Goal: Obtain resource: Obtain resource

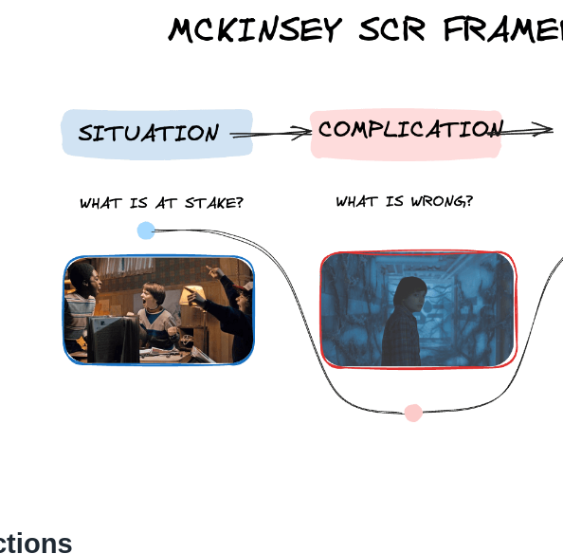
scroll to position [417, 0]
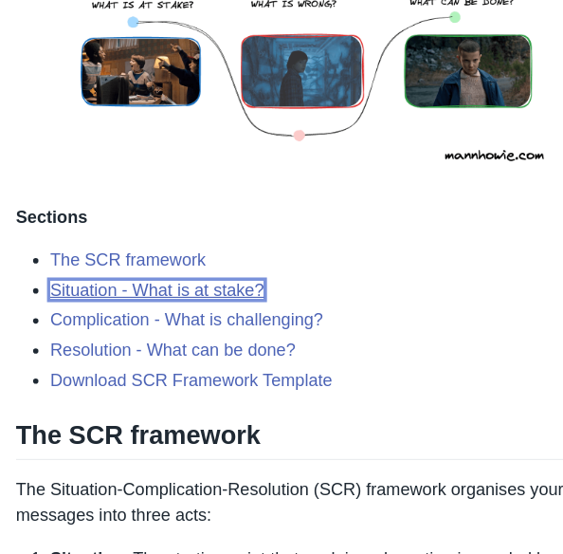
click at [164, 320] on link "Situation - What is at stake?" at bounding box center [144, 320] width 189 height 16
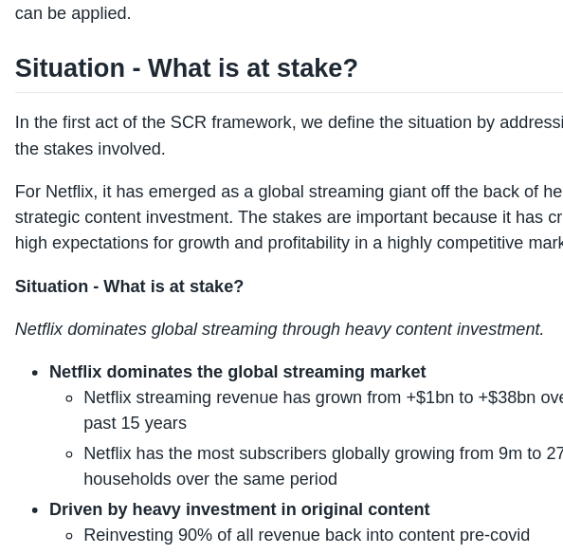
scroll to position [1405, 0]
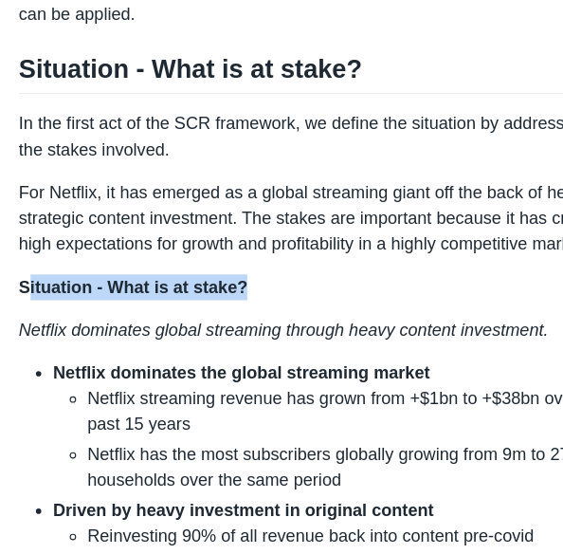
drag, startPoint x: 25, startPoint y: 275, endPoint x: 213, endPoint y: 277, distance: 188.7
click at [213, 277] on p "Situation - What is at stake?" at bounding box center [281, 275] width 523 height 23
drag, startPoint x: 210, startPoint y: 275, endPoint x: 20, endPoint y: 266, distance: 189.9
click at [20, 266] on strong "Situation - What is at stake?" at bounding box center [121, 274] width 202 height 16
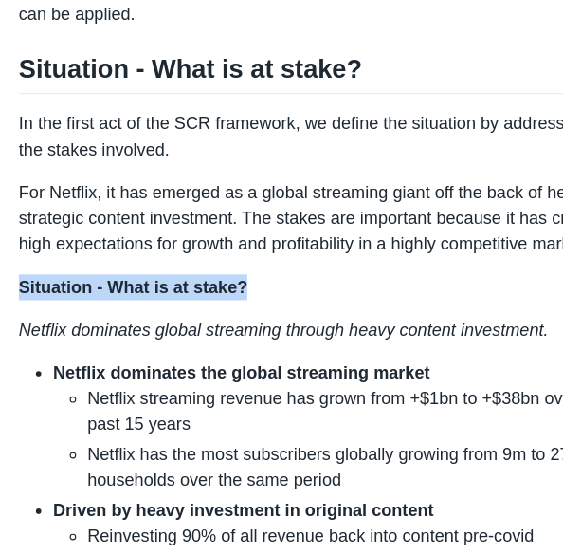
copy strong "Situation - What is at stake?"
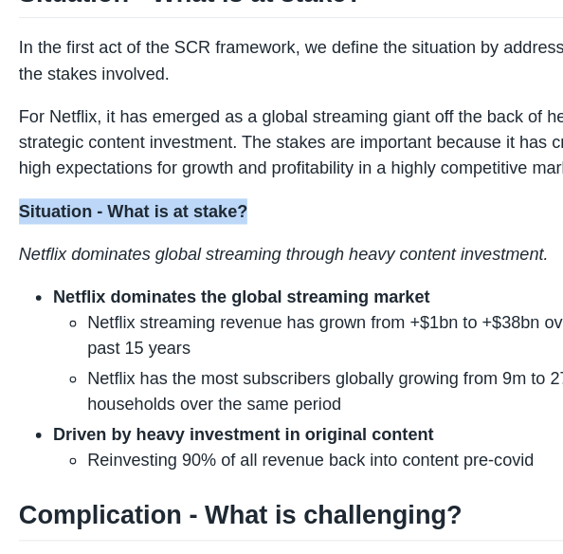
scroll to position [1445, 0]
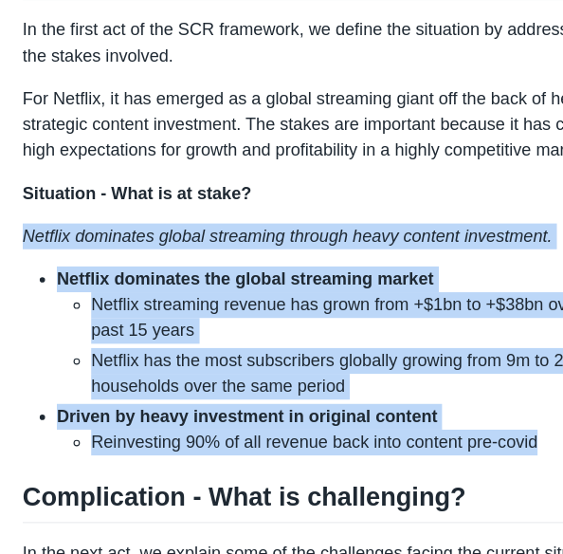
drag, startPoint x: 478, startPoint y: 450, endPoint x: -1, endPoint y: 258, distance: 516.1
click at [0, 258] on body "How McKinsey Uses the SCR Framework for Powerful Slide Outlines [PERSON_NAME] S…" at bounding box center [281, 490] width 563 height 3870
click at [20, 463] on div at bounding box center [20, 463] width 0 height 0
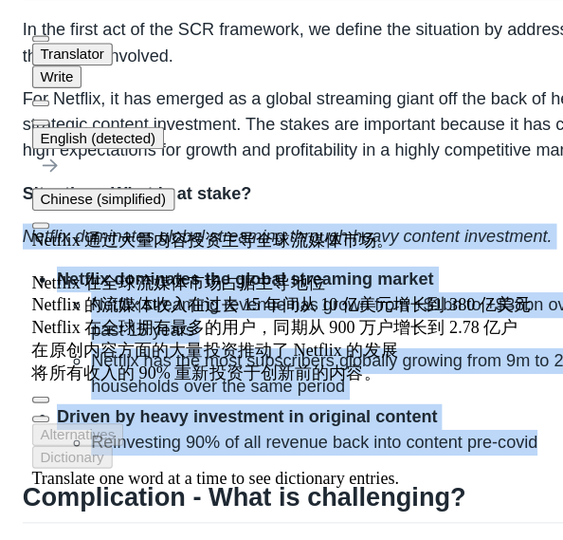
click at [17, 281] on body "How McKinsey Uses the SCR Framework for Powerful Slide Outlines [PERSON_NAME] S…" at bounding box center [281, 490] width 563 height 3870
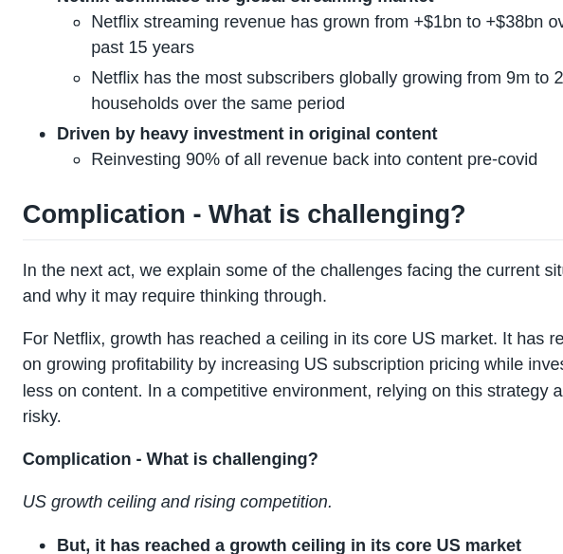
scroll to position [1779, 0]
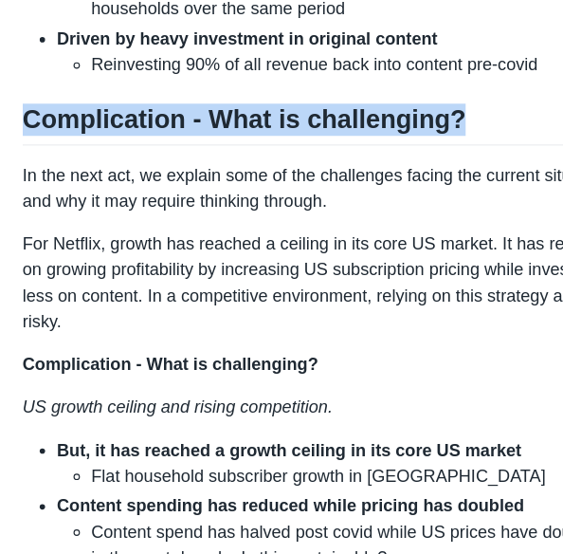
drag, startPoint x: 23, startPoint y: 161, endPoint x: 437, endPoint y: 181, distance: 414.9
click at [437, 181] on h2 "Complication - What is challenging?" at bounding box center [281, 174] width 523 height 36
click at [392, 182] on div at bounding box center [392, 182] width 0 height 0
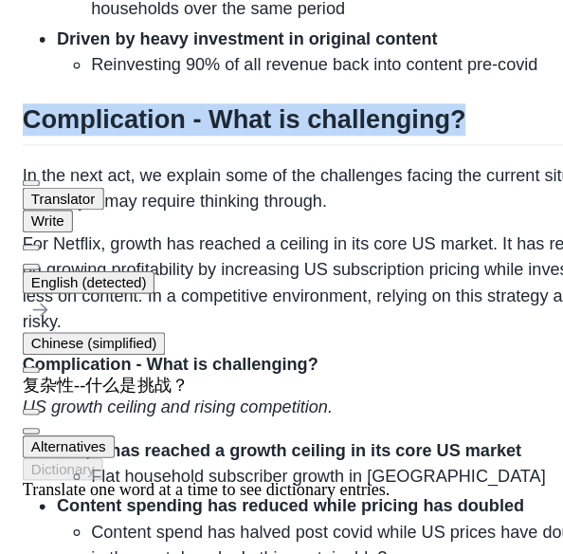
click at [352, 160] on h2 "Complication - What is challenging?" at bounding box center [281, 174] width 523 height 36
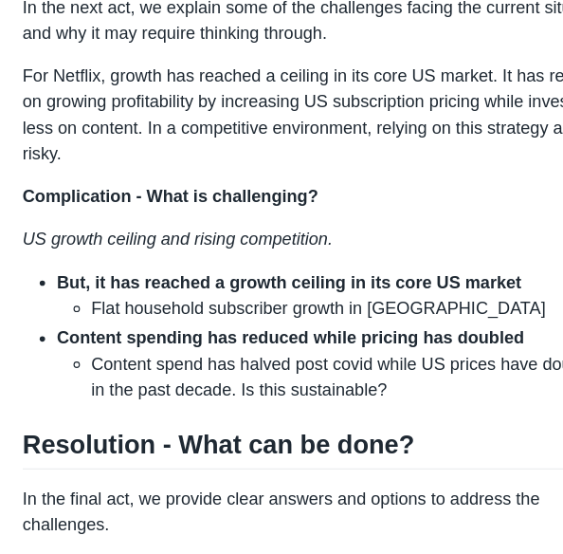
scroll to position [1907, 0]
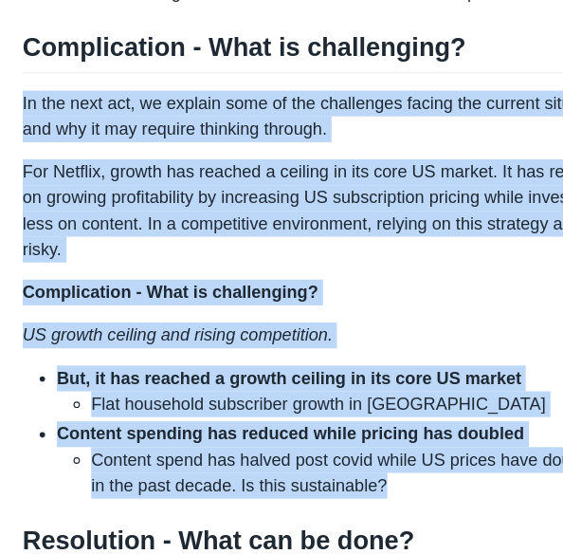
drag, startPoint x: 338, startPoint y: 417, endPoint x: 14, endPoint y: 67, distance: 476.4
click at [14, 67] on body "How McKinsey Uses the SCR Framework for Powerful Slide Outlines [PERSON_NAME] S…" at bounding box center [281, 28] width 563 height 3870
click at [20, 48] on div at bounding box center [20, 48] width 0 height 0
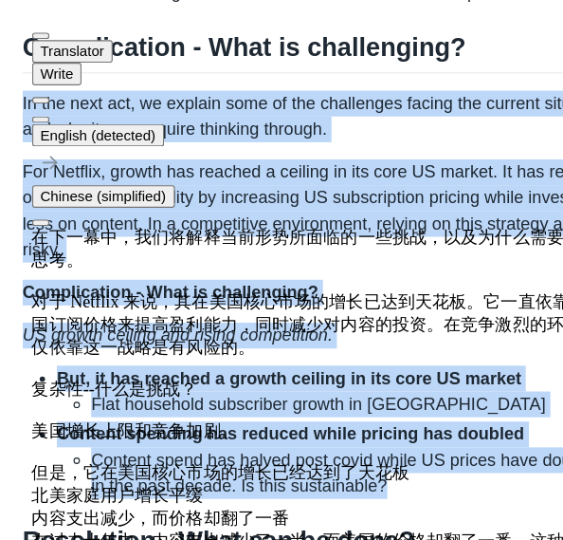
click at [0, 205] on body "How McKinsey Uses the SCR Framework for Powerful Slide Outlines [PERSON_NAME] S…" at bounding box center [281, 28] width 563 height 3870
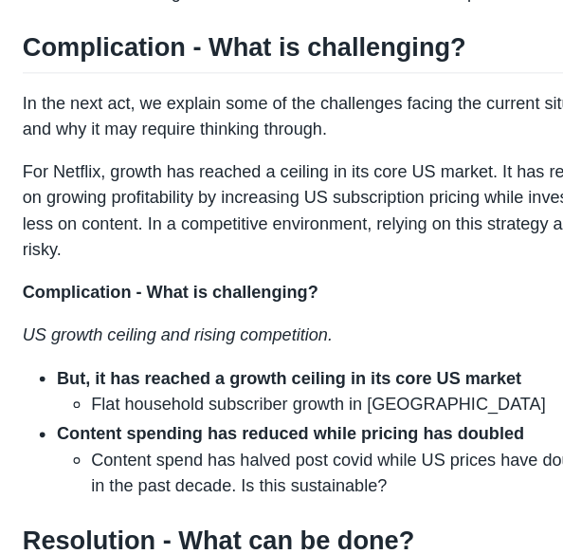
click at [201, 349] on li "Flat household subscriber growth in [GEOGRAPHIC_DATA]" at bounding box center [312, 356] width 463 height 23
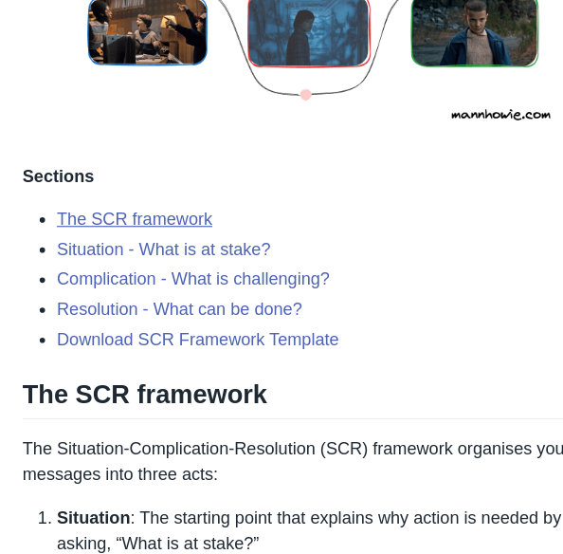
scroll to position [688, 0]
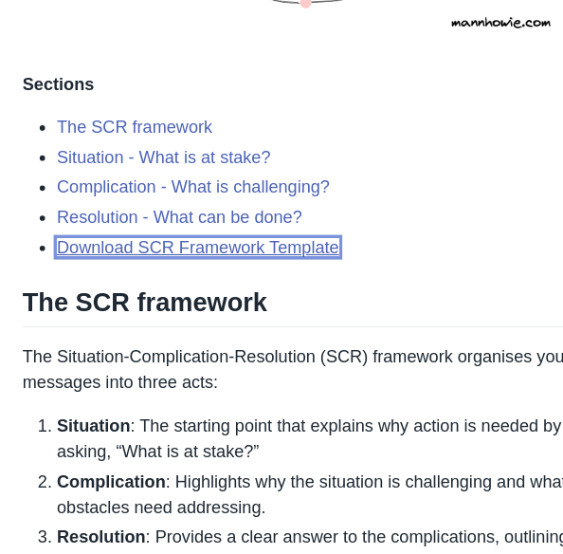
click at [140, 281] on link "Download SCR Framework Template" at bounding box center [174, 282] width 249 height 16
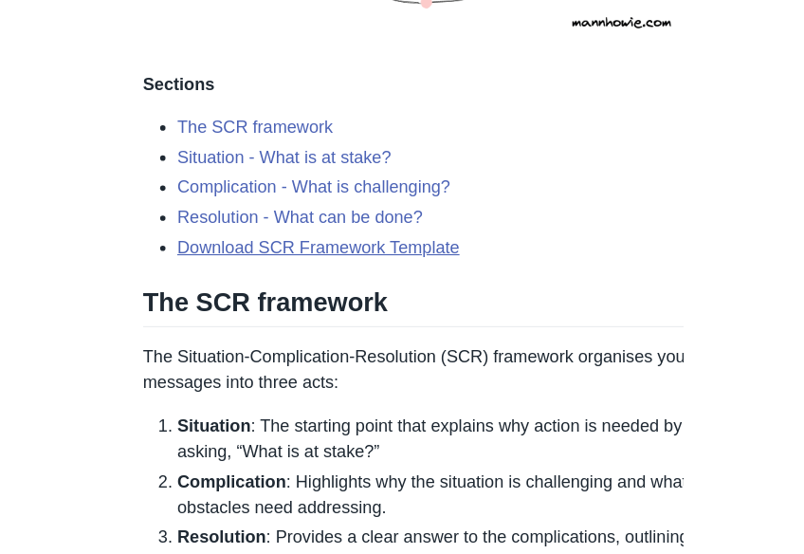
scroll to position [2784, 0]
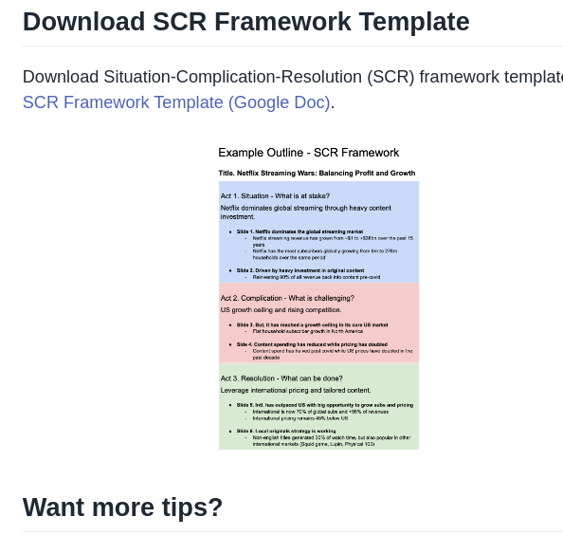
click at [209, 294] on img at bounding box center [281, 328] width 243 height 294
